Goal: Transaction & Acquisition: Purchase product/service

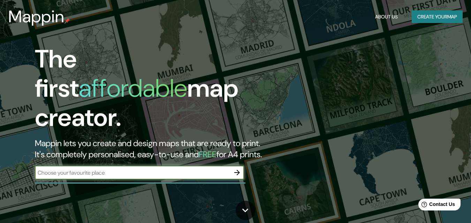
click at [121, 169] on input "text" at bounding box center [132, 173] width 195 height 8
type input "[PERSON_NAME] [GEOGRAPHIC_DATA]"
click at [233, 169] on icon "button" at bounding box center [237, 173] width 8 height 8
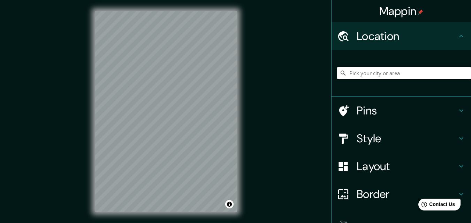
click at [393, 78] on input "Pick your city or area" at bounding box center [404, 73] width 134 height 13
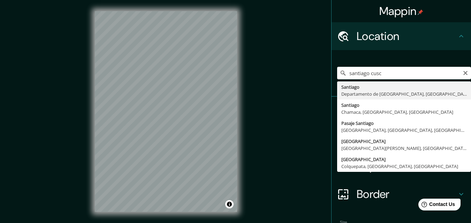
type input "[GEOGRAPHIC_DATA], [GEOGRAPHIC_DATA], [GEOGRAPHIC_DATA]"
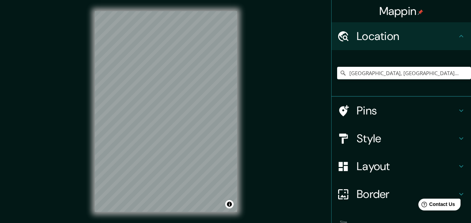
click at [399, 136] on h4 "Style" at bounding box center [406, 139] width 100 height 14
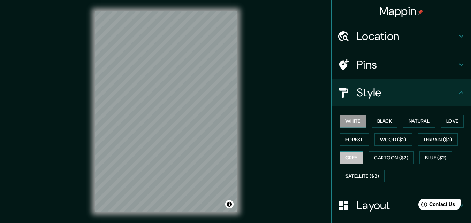
click at [352, 155] on button "Grey" at bounding box center [351, 158] width 23 height 13
click at [381, 119] on button "Black" at bounding box center [384, 121] width 26 height 13
click at [347, 156] on button "Grey" at bounding box center [351, 158] width 23 height 13
click at [356, 142] on button "Forest" at bounding box center [354, 139] width 29 height 13
click at [350, 155] on button "Grey" at bounding box center [351, 158] width 23 height 13
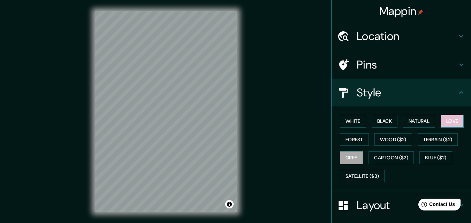
click at [440, 121] on button "Love" at bounding box center [451, 121] width 23 height 13
click at [343, 136] on button "Forest" at bounding box center [354, 139] width 29 height 13
click at [343, 157] on button "Grey" at bounding box center [351, 158] width 23 height 13
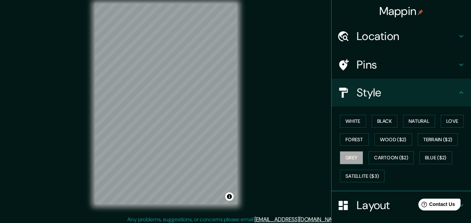
scroll to position [11, 0]
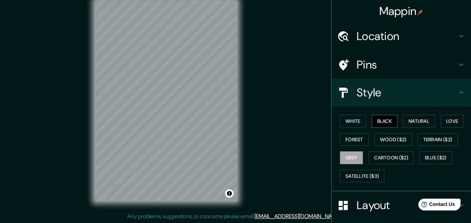
click at [373, 122] on button "Black" at bounding box center [384, 121] width 26 height 13
click at [349, 157] on button "Grey" at bounding box center [351, 158] width 23 height 13
click at [451, 117] on button "Love" at bounding box center [451, 121] width 23 height 13
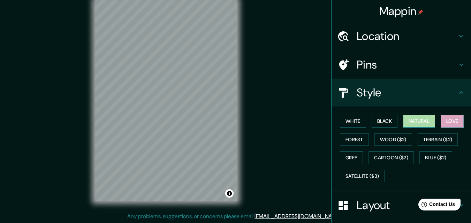
click at [411, 121] on button "Natural" at bounding box center [419, 121] width 32 height 13
click at [380, 120] on button "Black" at bounding box center [384, 121] width 26 height 13
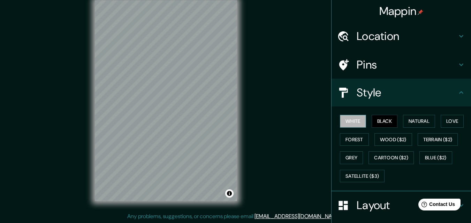
click at [354, 122] on button "White" at bounding box center [353, 121] width 26 height 13
click at [352, 138] on button "Forest" at bounding box center [354, 139] width 29 height 13
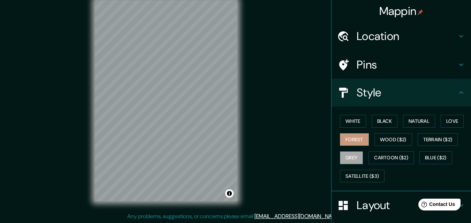
click at [348, 156] on button "Grey" at bounding box center [351, 158] width 23 height 13
click at [347, 140] on button "Forest" at bounding box center [354, 139] width 29 height 13
click at [350, 124] on button "White" at bounding box center [353, 121] width 26 height 13
click at [350, 139] on button "Forest" at bounding box center [354, 139] width 29 height 13
click at [346, 156] on button "Grey" at bounding box center [351, 158] width 23 height 13
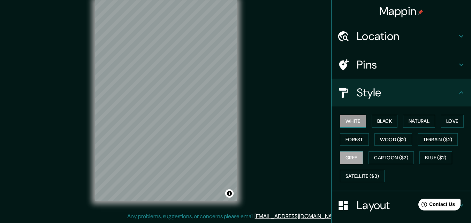
click at [350, 119] on button "White" at bounding box center [353, 121] width 26 height 13
click at [386, 121] on button "Black" at bounding box center [384, 121] width 26 height 13
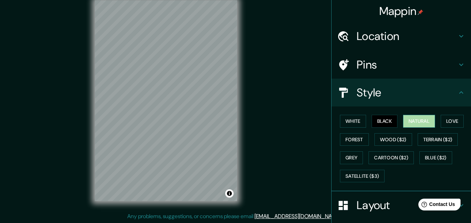
click at [419, 121] on button "Natural" at bounding box center [419, 121] width 32 height 13
click at [453, 121] on button "Love" at bounding box center [451, 121] width 23 height 13
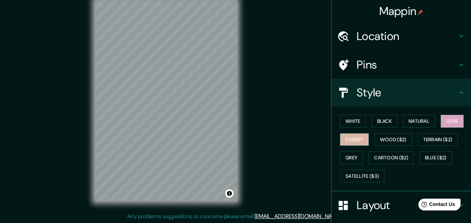
click at [357, 137] on button "Forest" at bounding box center [354, 139] width 29 height 13
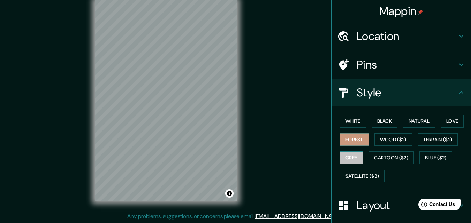
click at [340, 156] on button "Grey" at bounding box center [351, 158] width 23 height 13
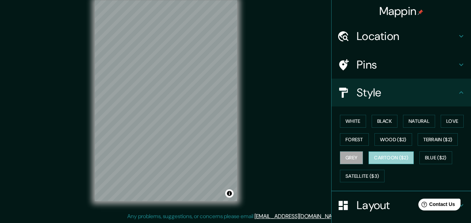
click at [383, 158] on button "Cartoon ($2)" at bounding box center [390, 158] width 45 height 13
click at [351, 155] on button "Grey" at bounding box center [351, 158] width 23 height 13
click at [377, 127] on button "Black" at bounding box center [384, 121] width 26 height 13
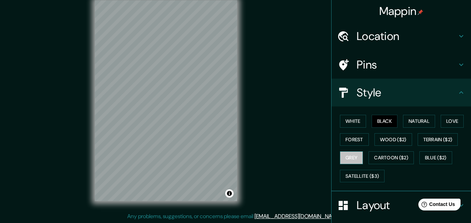
click at [340, 161] on button "Grey" at bounding box center [351, 158] width 23 height 13
click at [358, 120] on button "White" at bounding box center [353, 121] width 26 height 13
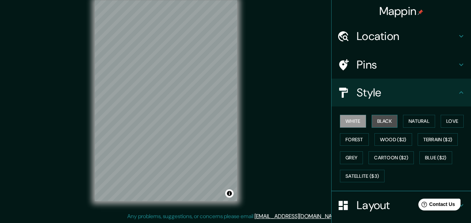
click at [382, 126] on button "Black" at bounding box center [384, 121] width 26 height 13
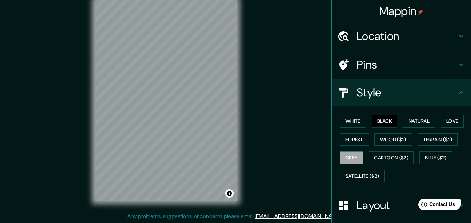
click at [343, 155] on button "Grey" at bounding box center [351, 158] width 23 height 13
click at [380, 119] on button "Black" at bounding box center [384, 121] width 26 height 13
click at [355, 156] on button "Grey" at bounding box center [351, 158] width 23 height 13
click at [375, 120] on button "Black" at bounding box center [384, 121] width 26 height 13
click at [351, 121] on button "White" at bounding box center [353, 121] width 26 height 13
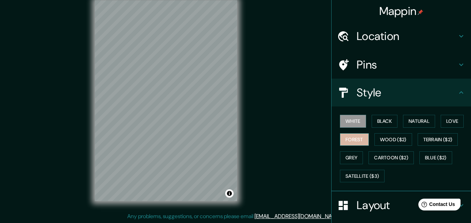
click at [357, 143] on button "Forest" at bounding box center [354, 139] width 29 height 13
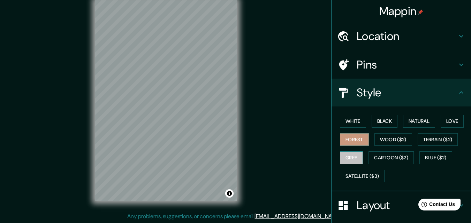
click at [347, 160] on button "Grey" at bounding box center [351, 158] width 23 height 13
